Goal: Task Accomplishment & Management: Manage account settings

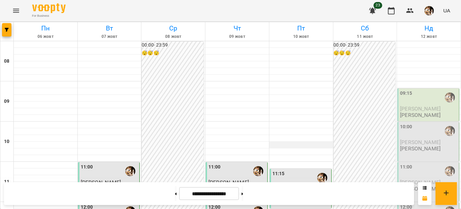
scroll to position [19, 0]
click at [406, 90] on div "09:15" at bounding box center [406, 97] width 12 height 15
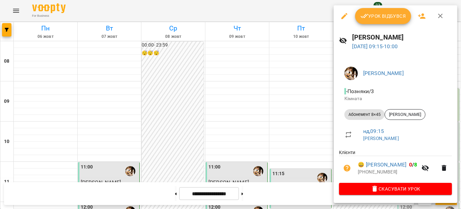
click at [388, 20] on button "Урок відбувся" at bounding box center [383, 16] width 56 height 16
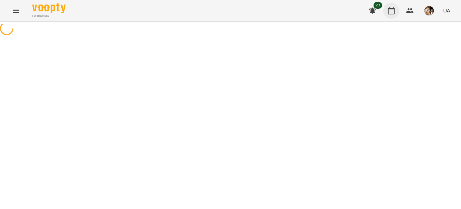
click at [391, 9] on icon "button" at bounding box center [391, 10] width 7 height 7
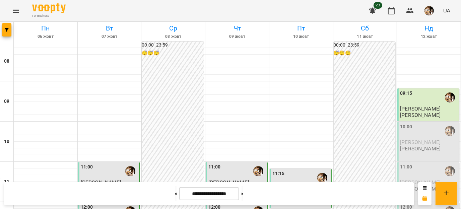
scroll to position [218, 0]
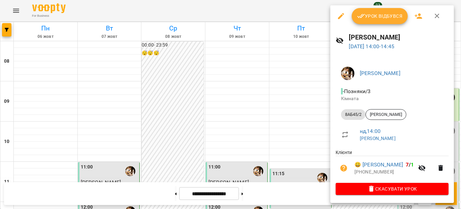
click at [374, 18] on span "Урок відбувся" at bounding box center [380, 16] width 46 height 8
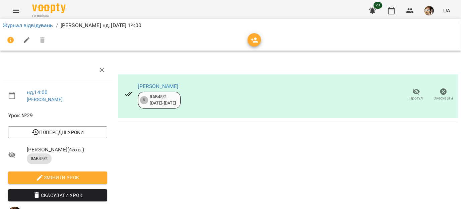
click at [412, 95] on icon "button" at bounding box center [416, 92] width 8 height 8
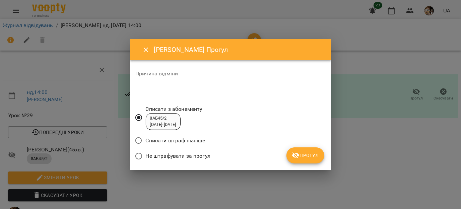
click at [243, 89] on textarea at bounding box center [230, 89] width 190 height 6
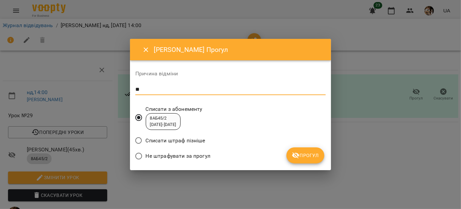
type textarea "*"
type textarea "**********"
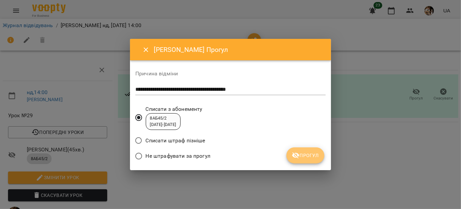
click at [298, 154] on icon "submit" at bounding box center [295, 155] width 7 height 6
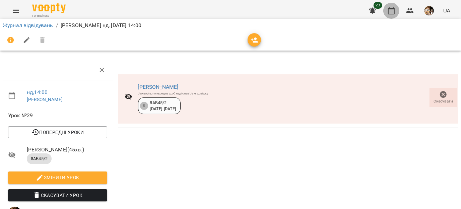
click at [391, 11] on icon "button" at bounding box center [391, 11] width 8 height 8
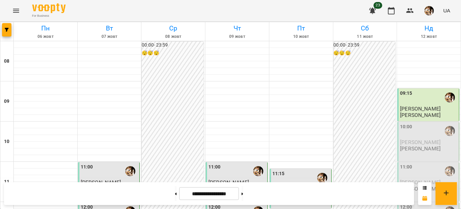
scroll to position [366, 0]
click at [243, 192] on button at bounding box center [242, 193] width 2 height 15
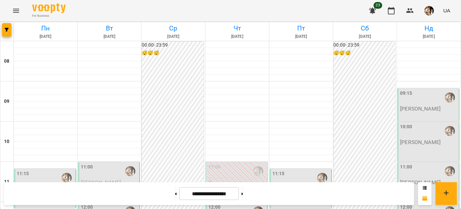
scroll to position [384, 0]
click at [175, 192] on icon at bounding box center [176, 193] width 2 height 3
type input "**********"
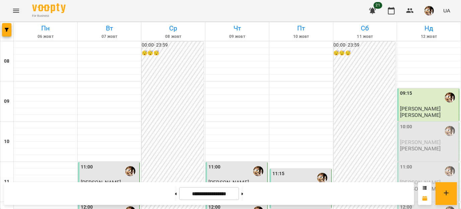
scroll to position [23, 0]
click at [425, 139] on span "[PERSON_NAME]" at bounding box center [420, 142] width 40 height 6
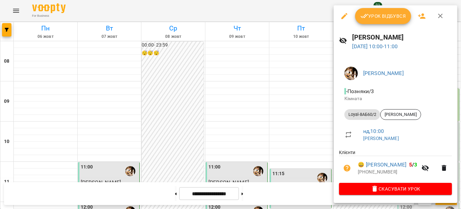
click at [388, 17] on span "Урок відбувся" at bounding box center [383, 16] width 46 height 8
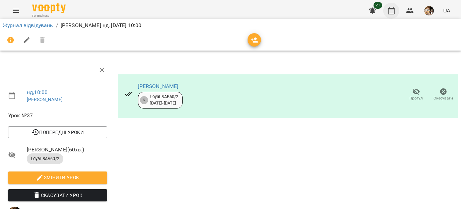
click at [395, 12] on icon "button" at bounding box center [391, 11] width 8 height 8
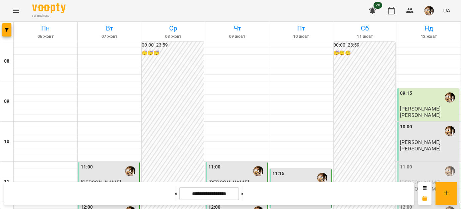
scroll to position [129, 0]
